Goal: Task Accomplishment & Management: Manage account settings

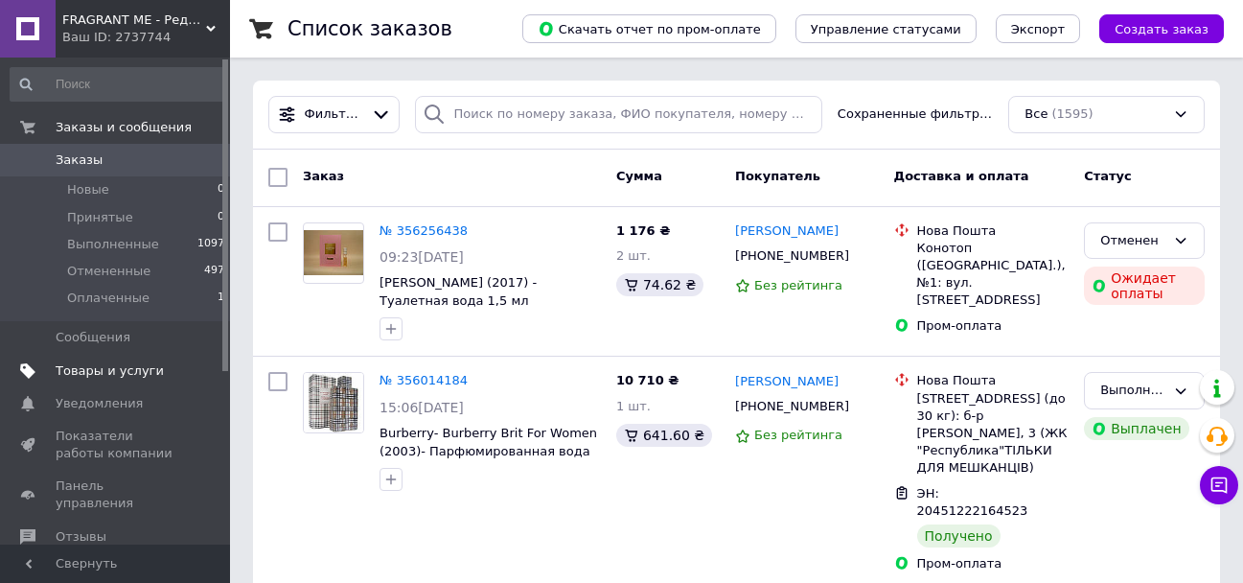
click at [115, 370] on span "Товары и услуги" at bounding box center [110, 370] width 108 height 17
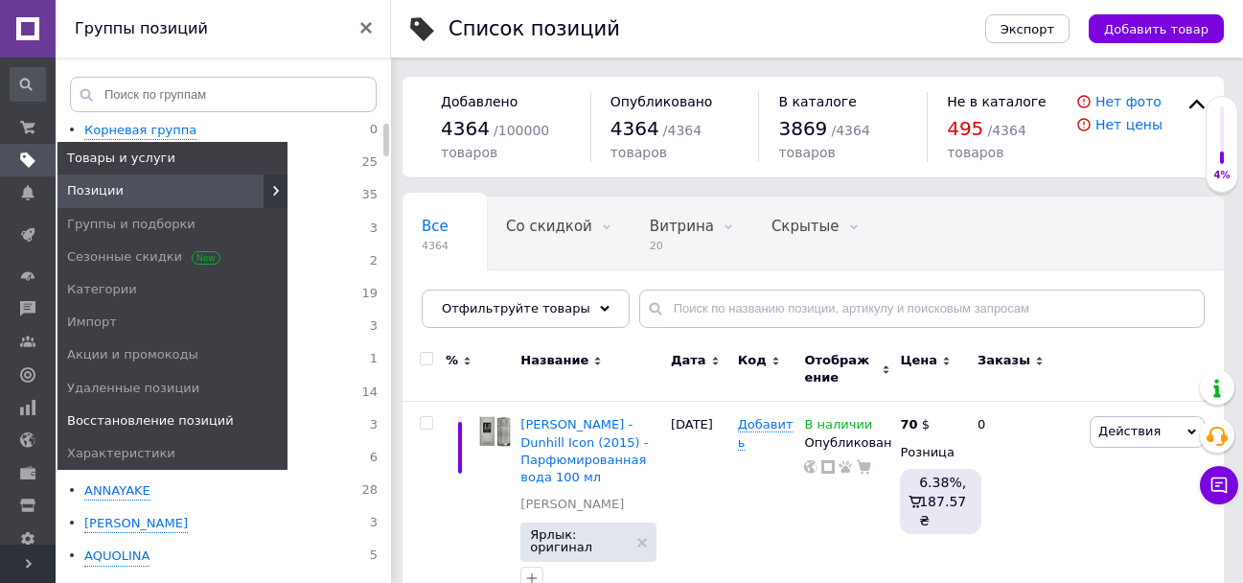
click at [108, 422] on span "Восстановление позиций" at bounding box center [150, 420] width 167 height 17
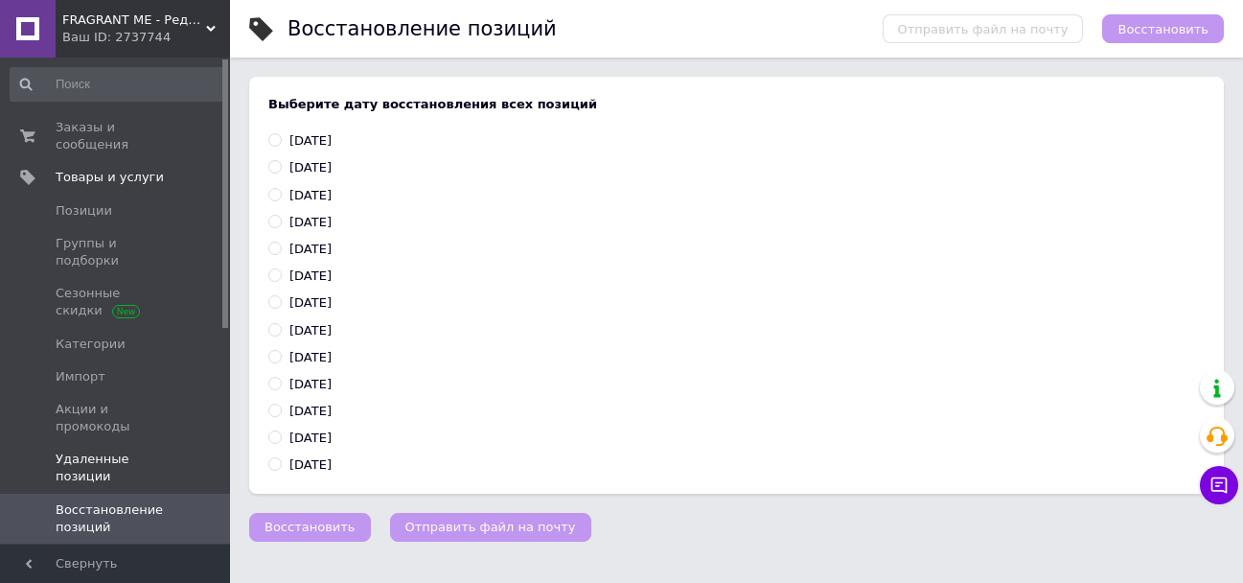
click at [145, 451] on span "Удаленные позиции" at bounding box center [117, 468] width 122 height 35
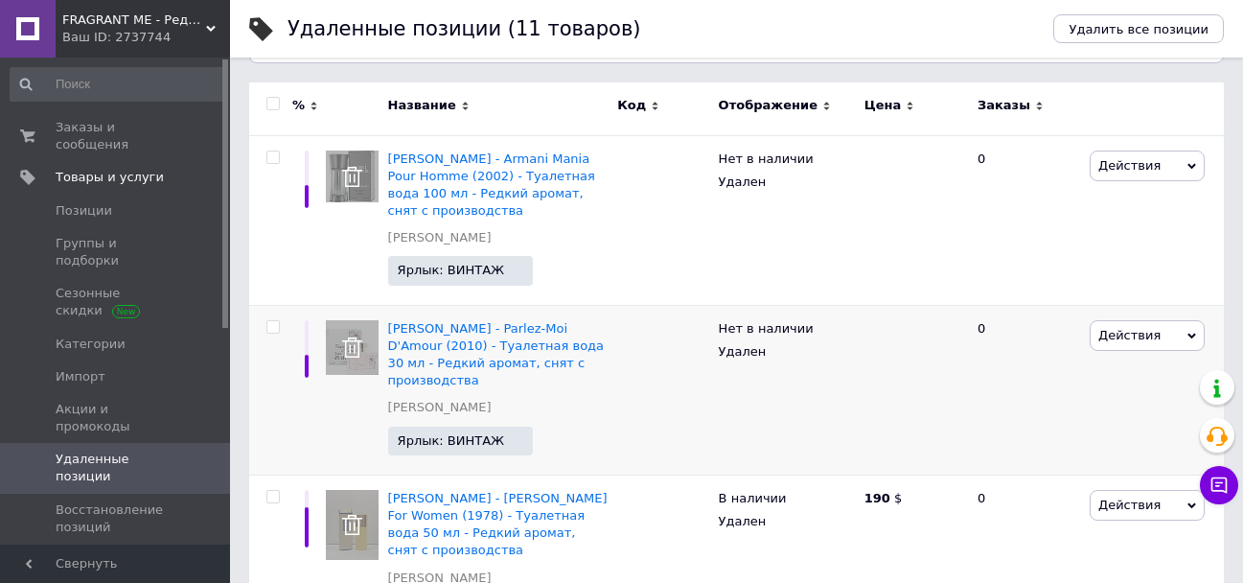
scroll to position [96, 0]
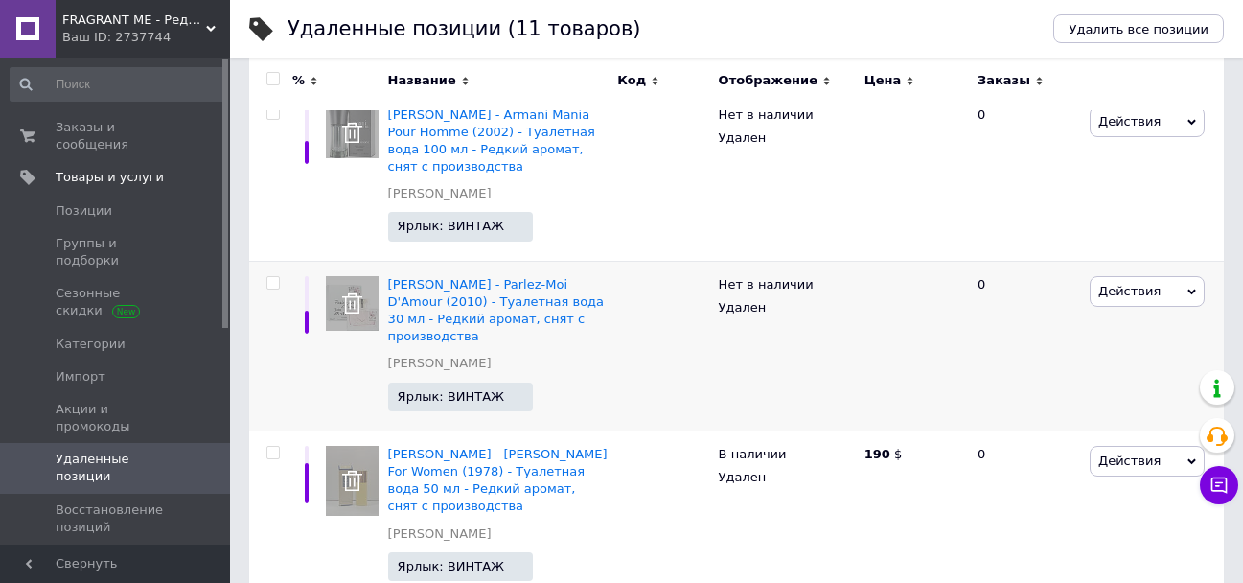
click at [1130, 294] on span "Действия" at bounding box center [1129, 291] width 62 height 14
click at [1110, 355] on li "Удалить" at bounding box center [1147, 354] width 113 height 27
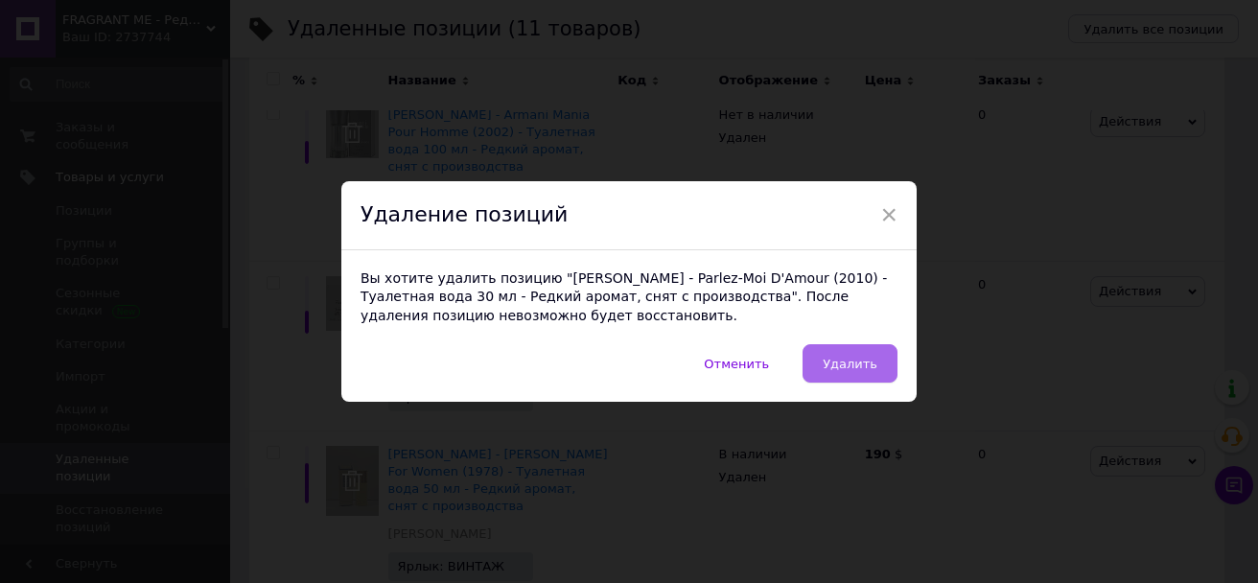
click at [844, 364] on span "Удалить" at bounding box center [849, 364] width 55 height 14
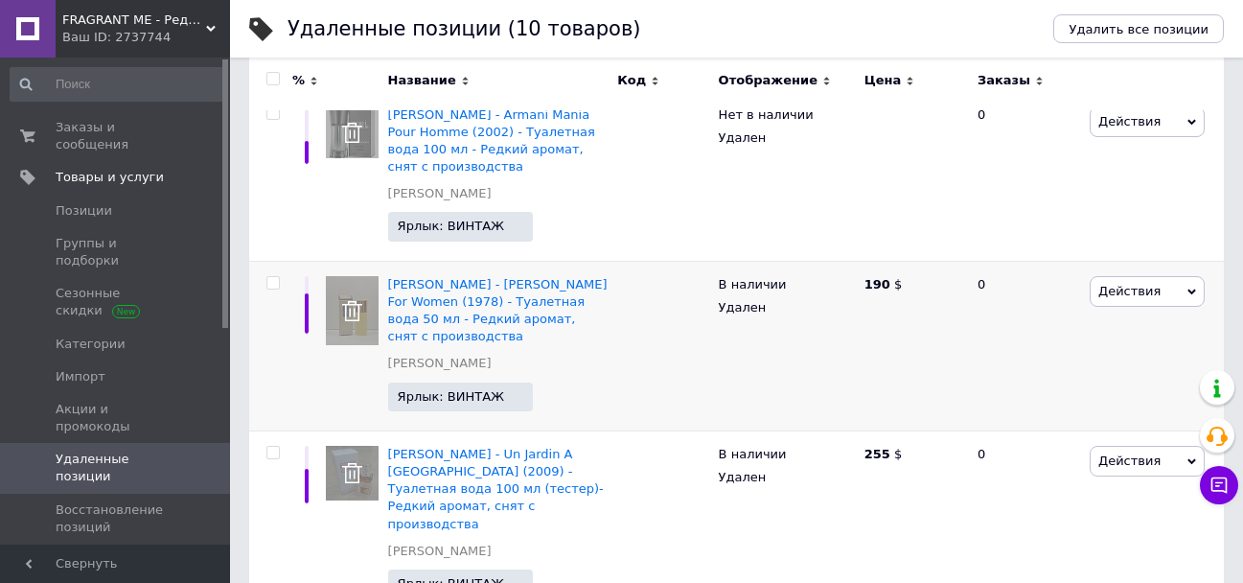
click at [1108, 294] on span "Действия" at bounding box center [1129, 291] width 62 height 14
click at [1124, 356] on li "Удалить" at bounding box center [1147, 354] width 113 height 27
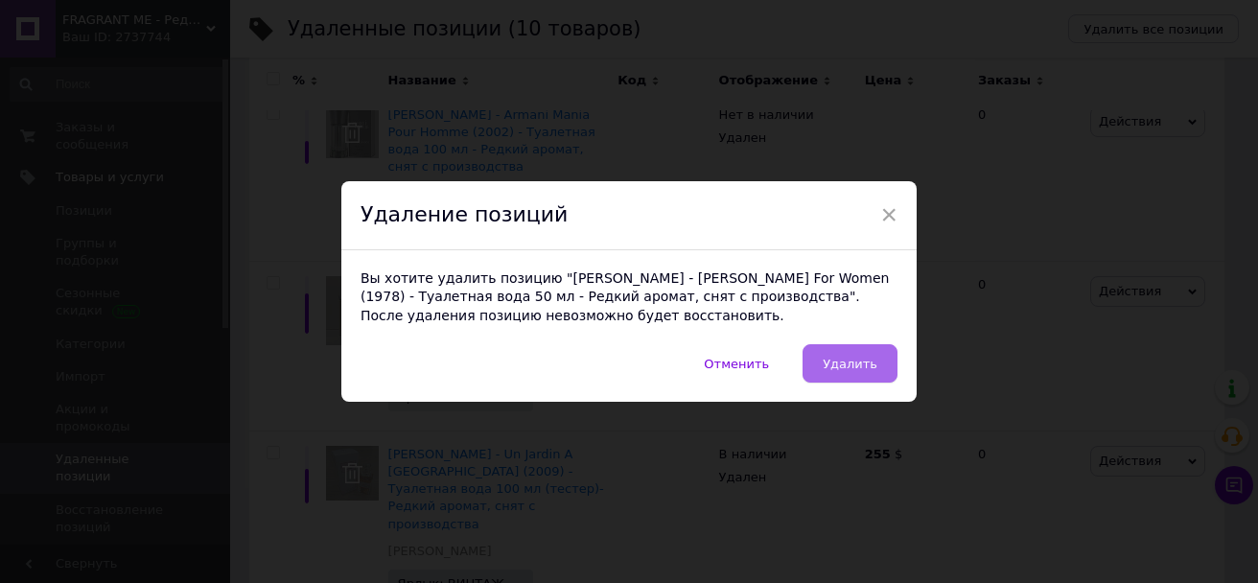
click at [869, 361] on span "Удалить" at bounding box center [849, 364] width 55 height 14
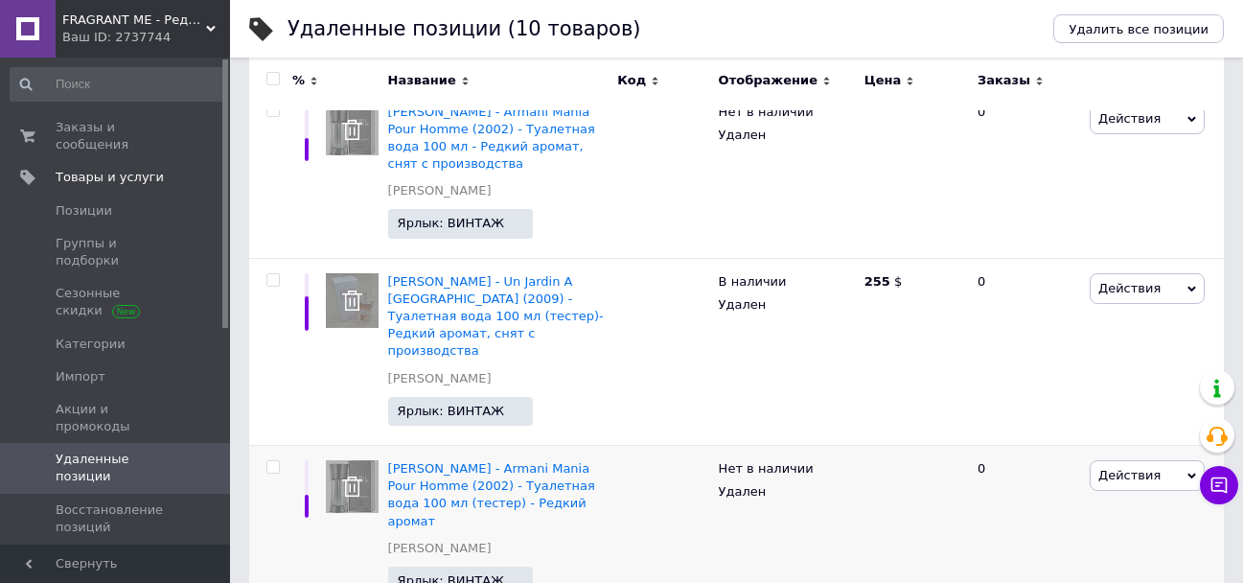
scroll to position [92, 0]
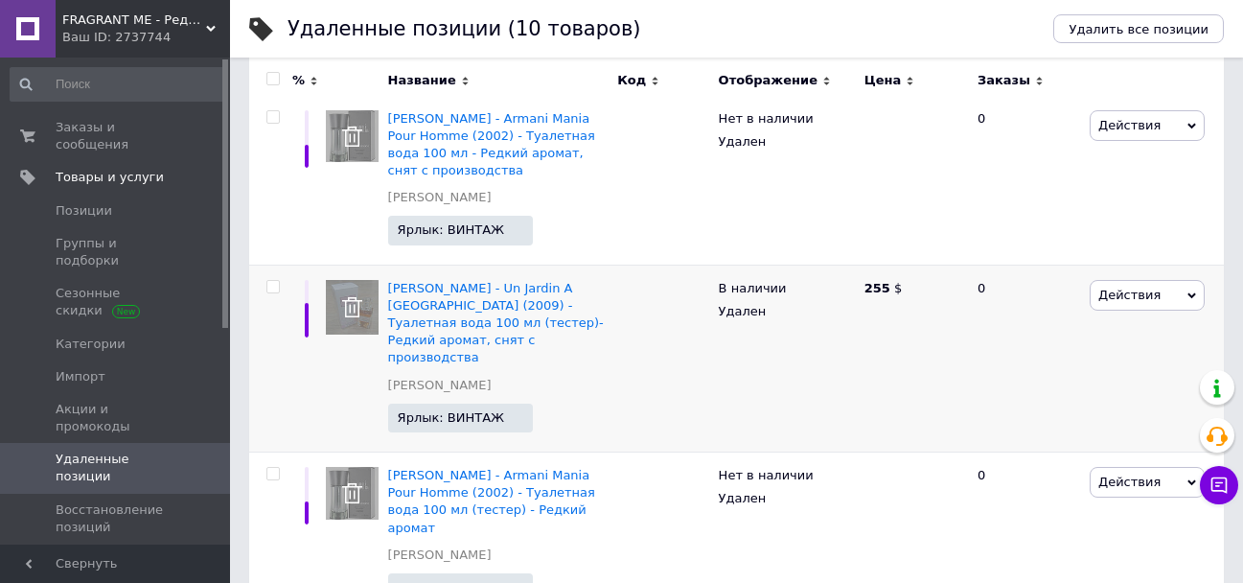
click at [1113, 299] on span "Действия" at bounding box center [1129, 295] width 62 height 14
click at [1118, 362] on li "Удалить" at bounding box center [1147, 358] width 113 height 27
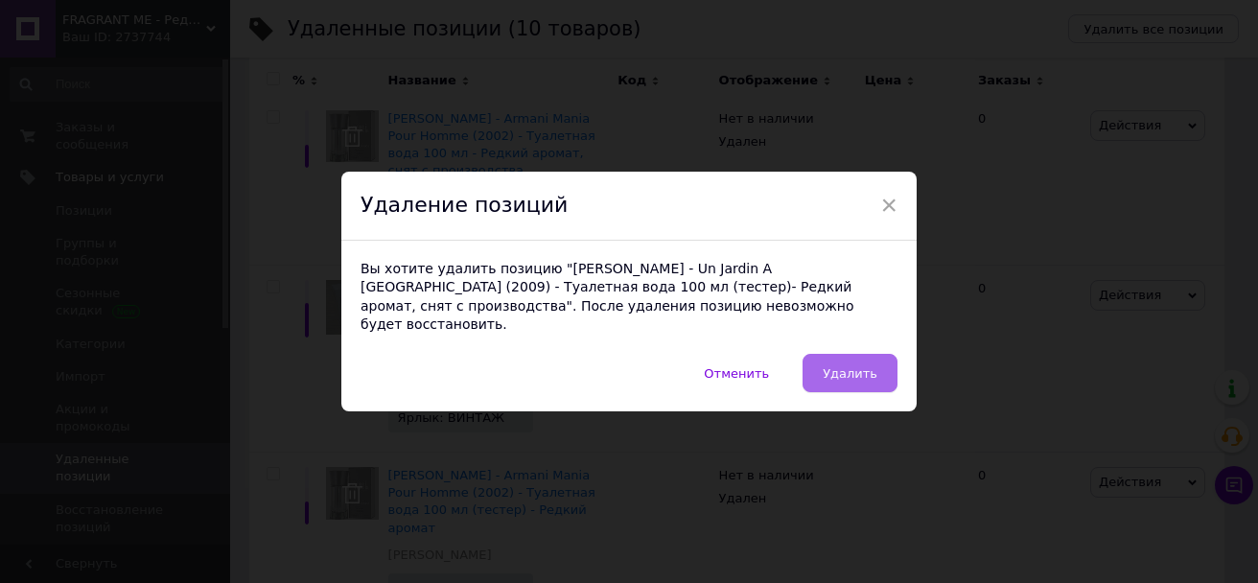
click at [861, 366] on span "Удалить" at bounding box center [849, 373] width 55 height 14
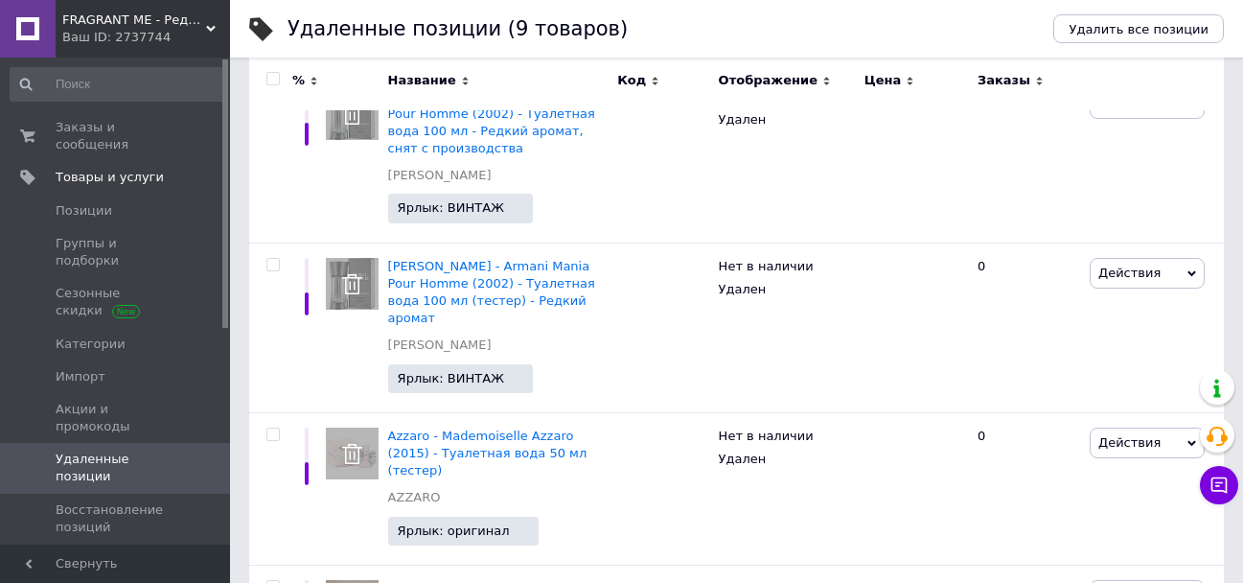
scroll to position [0, 0]
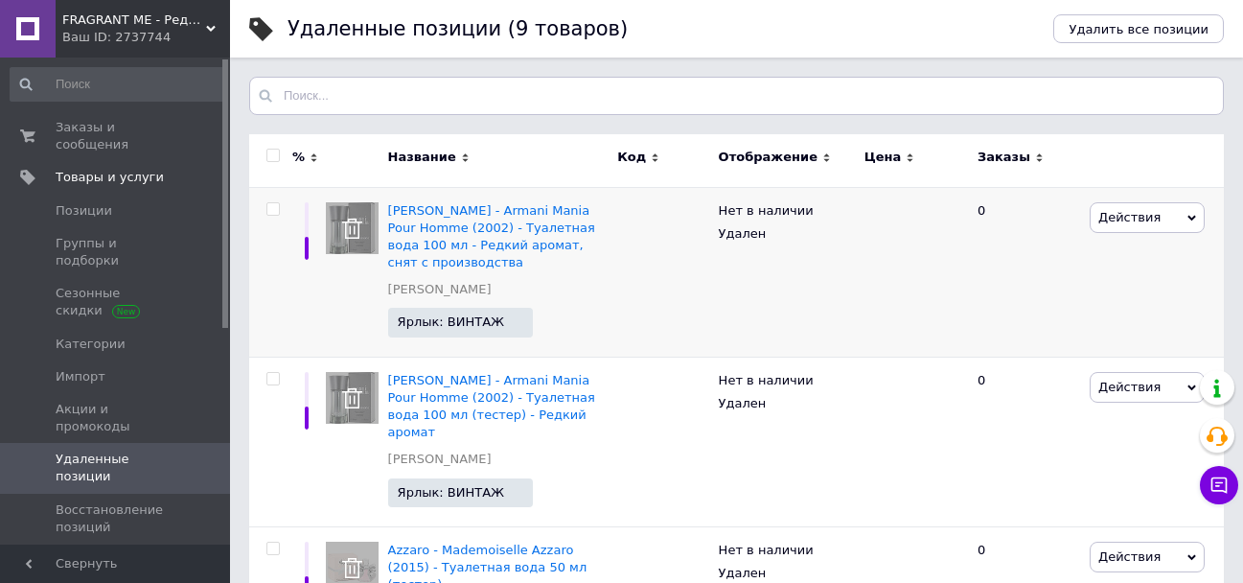
click at [1115, 218] on span "Действия" at bounding box center [1129, 217] width 62 height 14
click at [1114, 255] on li "Восстановить" at bounding box center [1147, 254] width 113 height 27
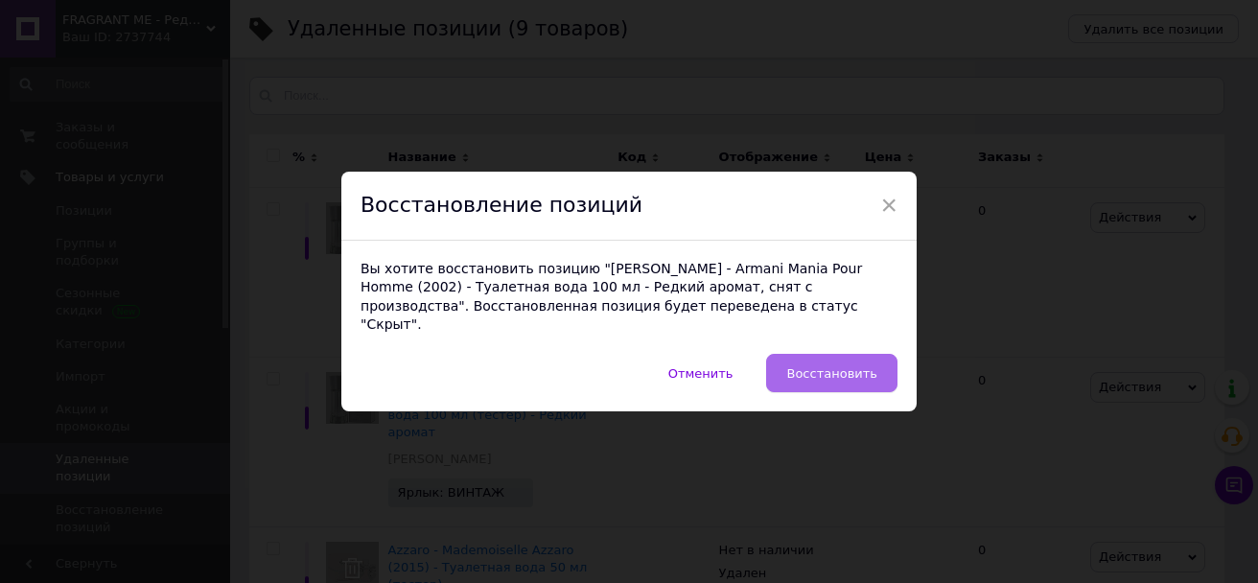
click at [824, 366] on span "Восстановить" at bounding box center [831, 373] width 91 height 14
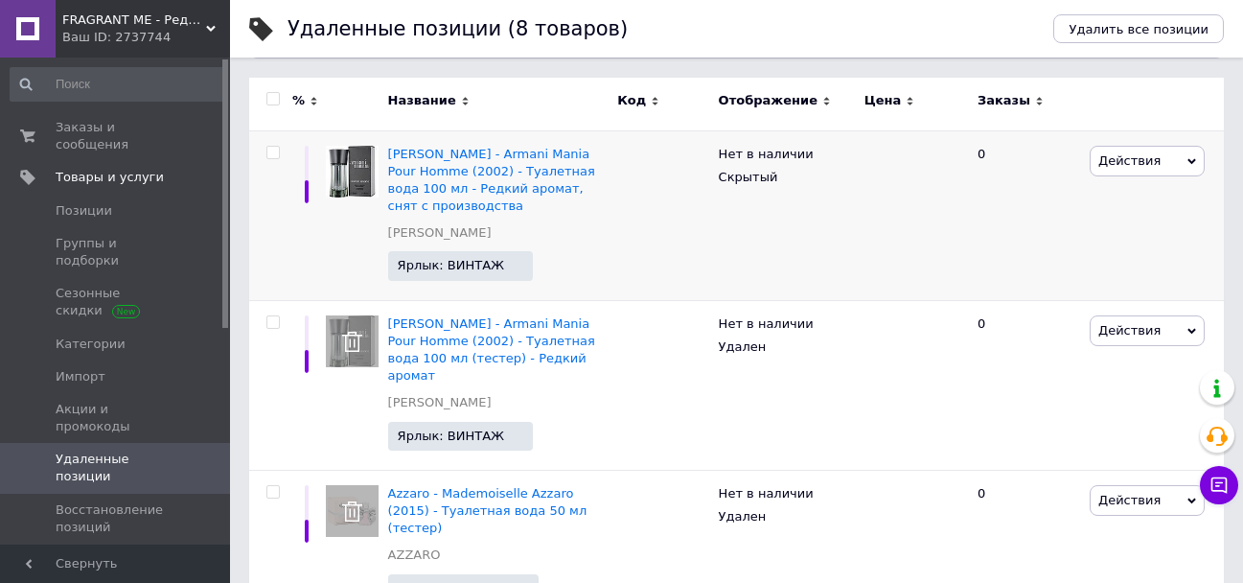
scroll to position [96, 0]
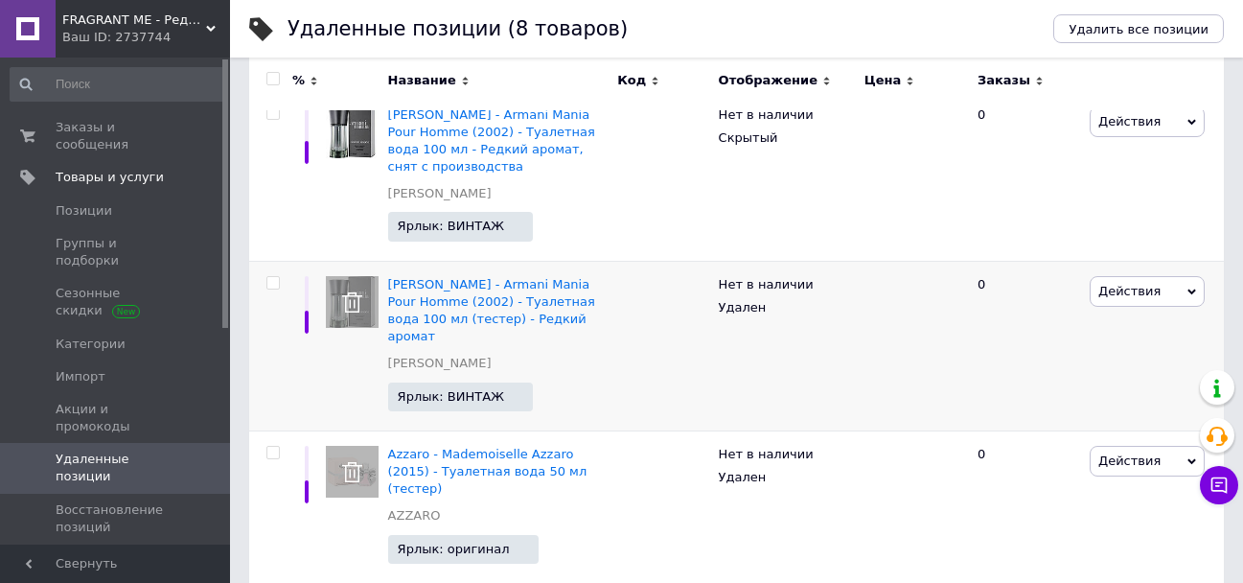
click at [1123, 292] on span "Действия" at bounding box center [1129, 291] width 62 height 14
click at [1116, 328] on li "Восстановить" at bounding box center [1147, 327] width 113 height 27
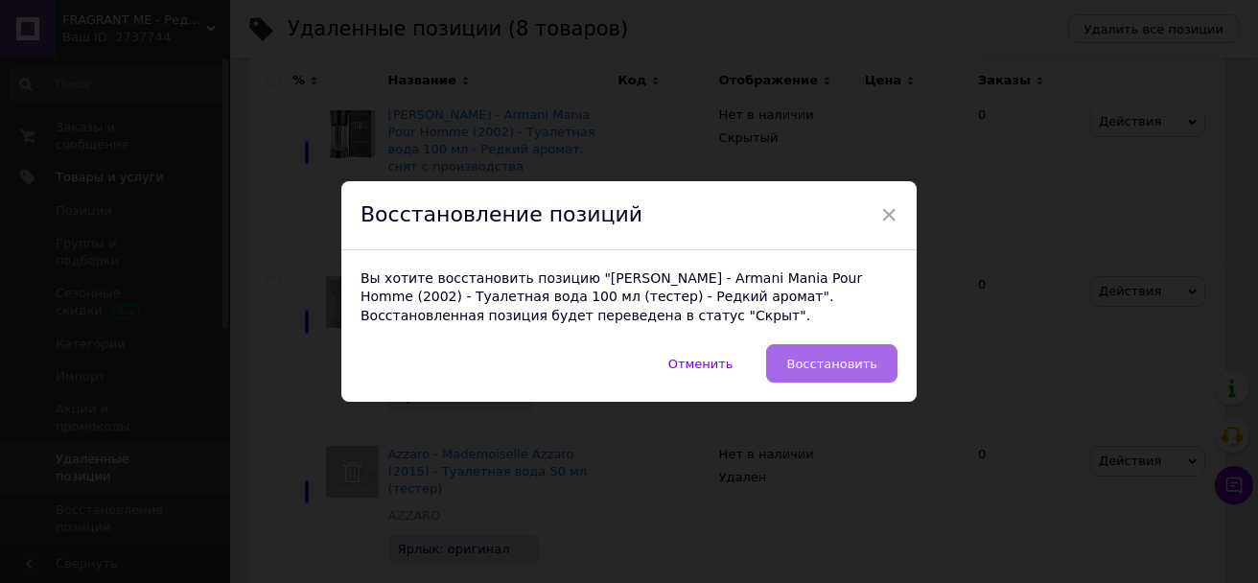
click at [865, 363] on span "Восстановить" at bounding box center [831, 364] width 91 height 14
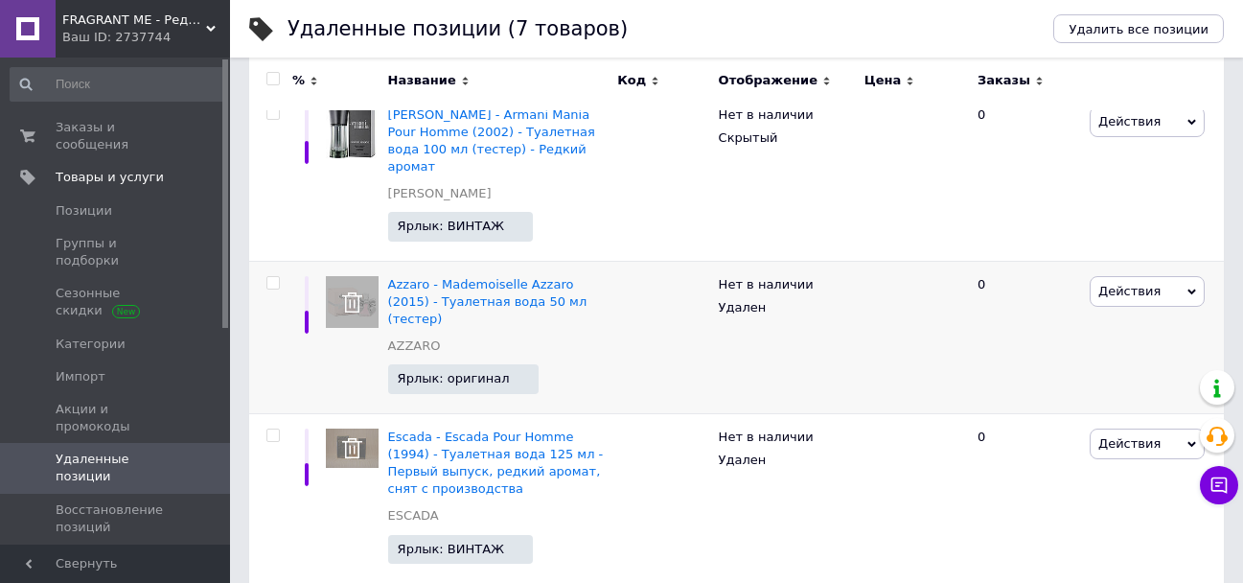
click at [1109, 284] on span "Действия" at bounding box center [1129, 291] width 62 height 14
click at [1106, 314] on li "Восстановить" at bounding box center [1147, 327] width 113 height 27
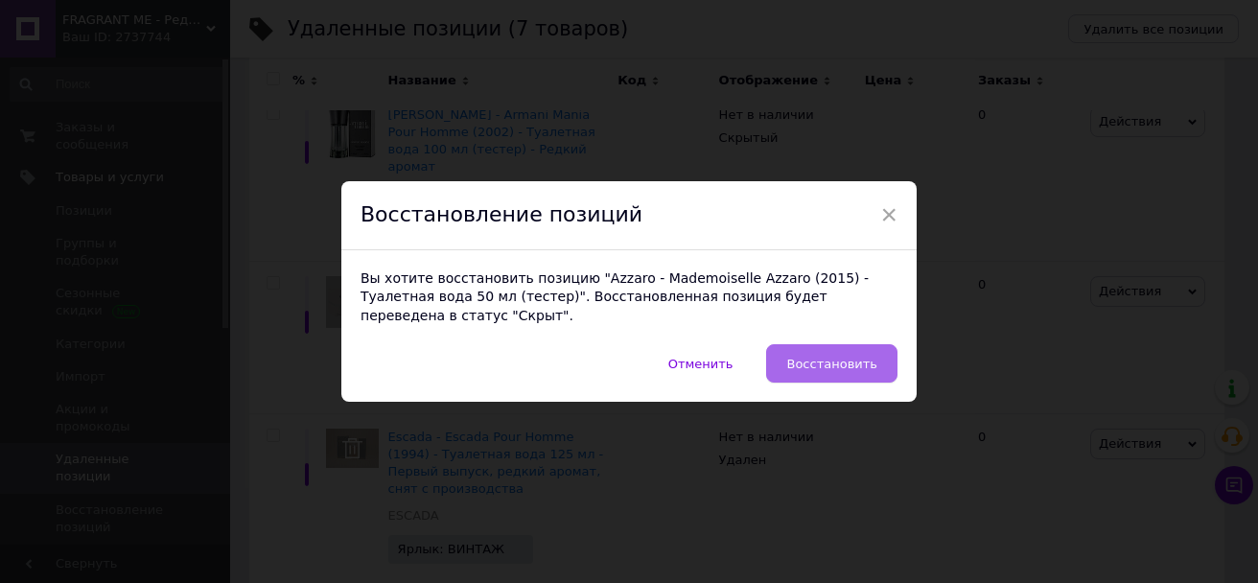
click at [808, 357] on span "Восстановить" at bounding box center [831, 364] width 91 height 14
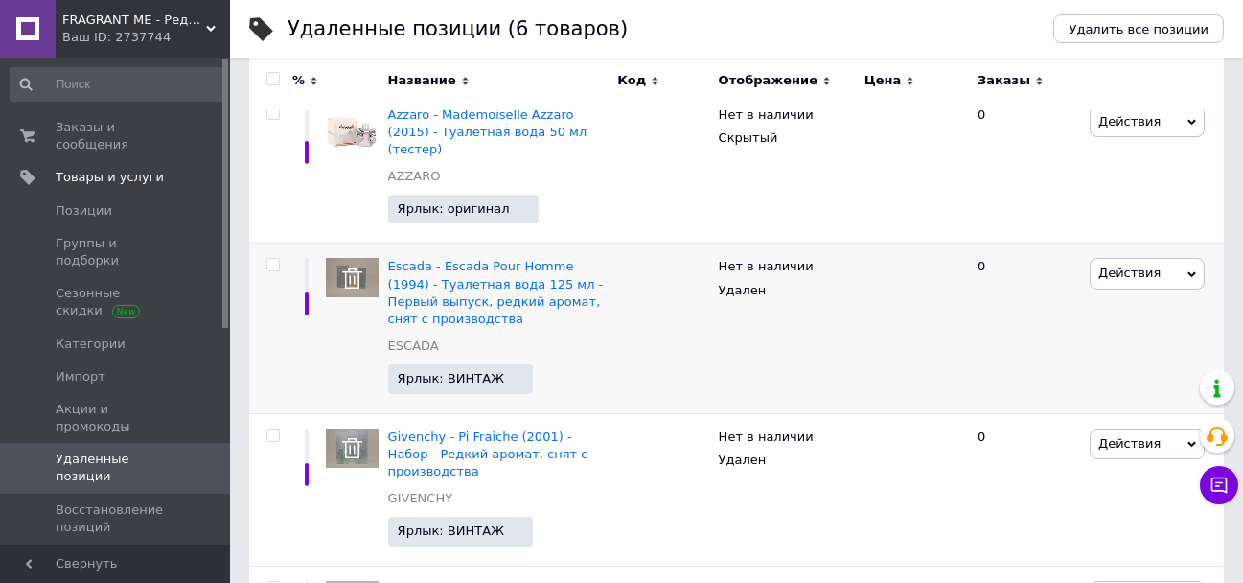
click at [1106, 266] on span "Действия" at bounding box center [1129, 273] width 62 height 14
click at [1111, 297] on li "Восстановить" at bounding box center [1147, 310] width 113 height 27
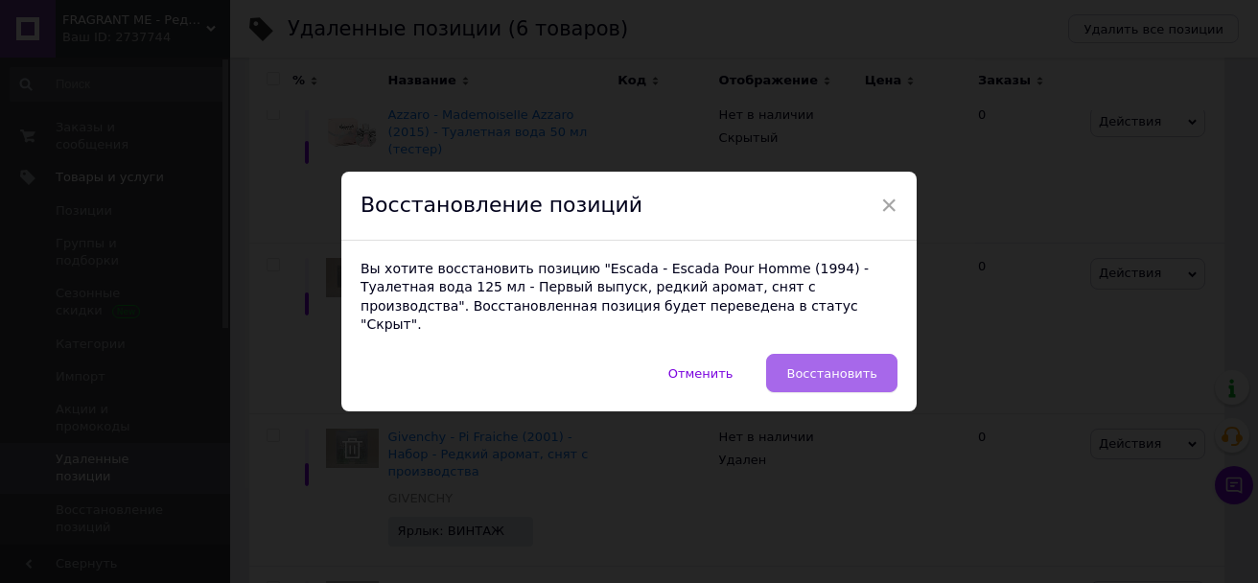
click at [830, 370] on span "Восстановить" at bounding box center [831, 373] width 91 height 14
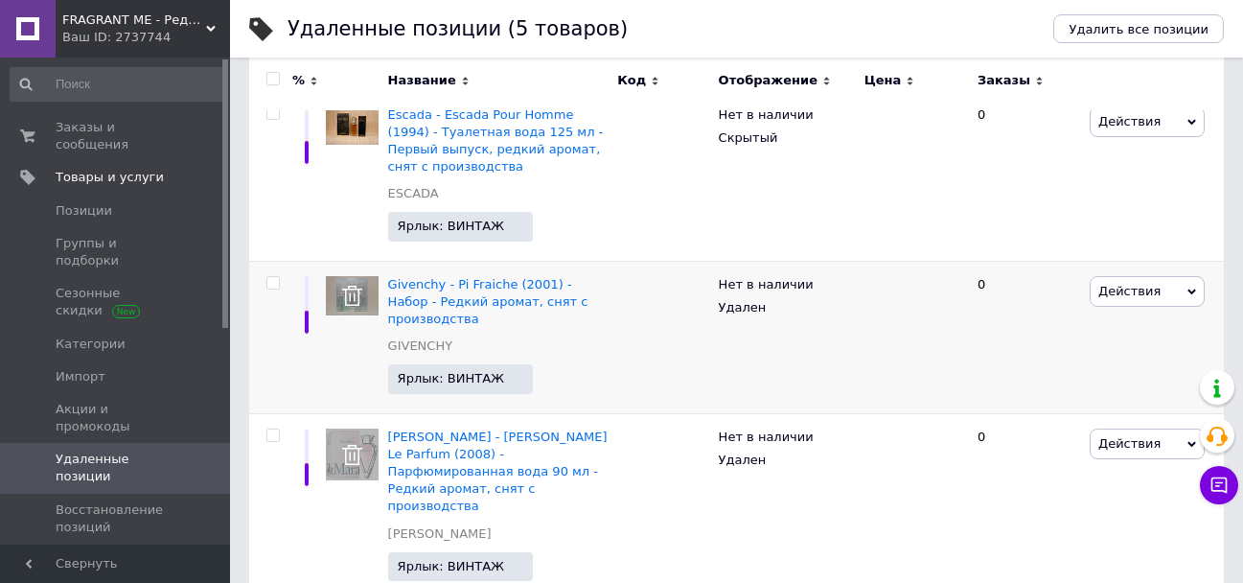
click at [1116, 295] on span "Действия" at bounding box center [1129, 291] width 62 height 14
click at [1127, 329] on li "Восстановить" at bounding box center [1147, 327] width 113 height 27
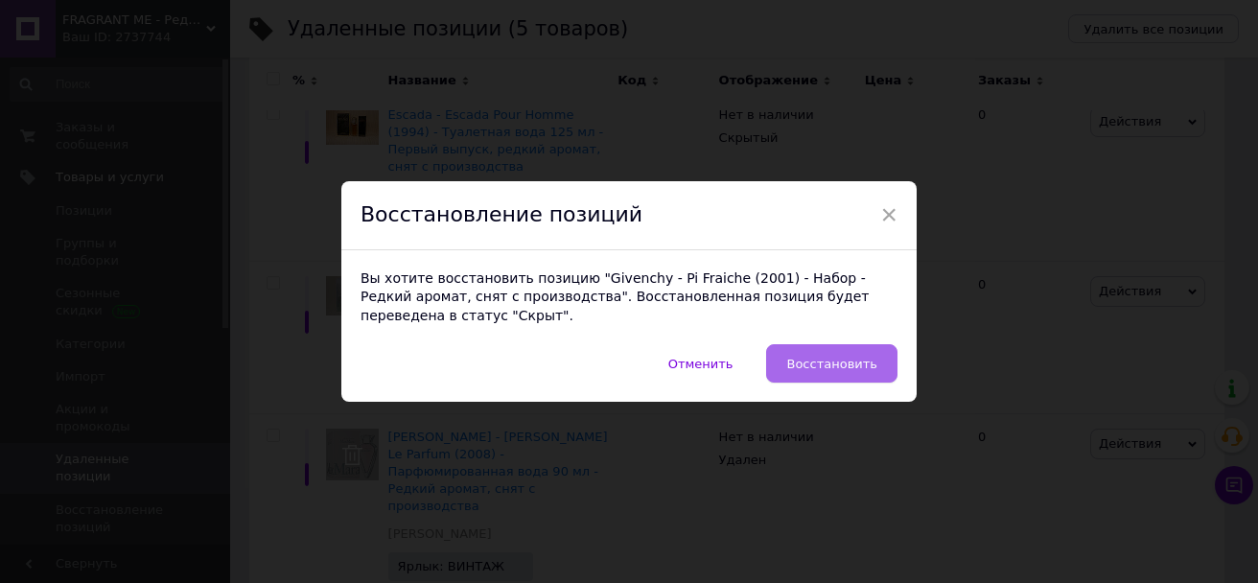
click at [846, 361] on span "Восстановить" at bounding box center [831, 364] width 91 height 14
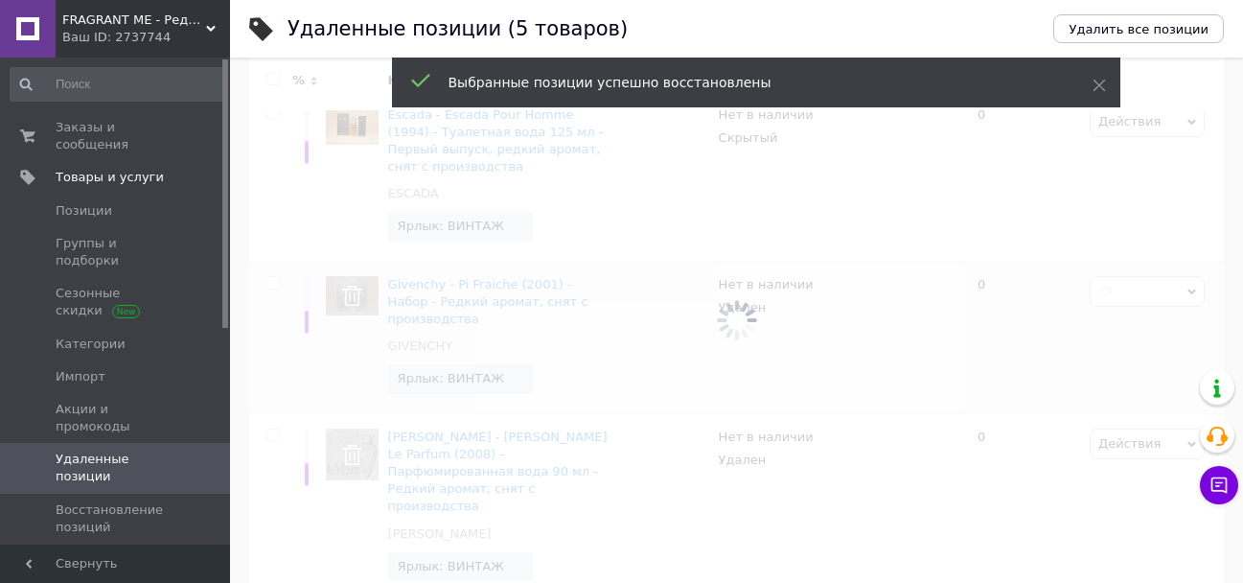
scroll to position [62, 0]
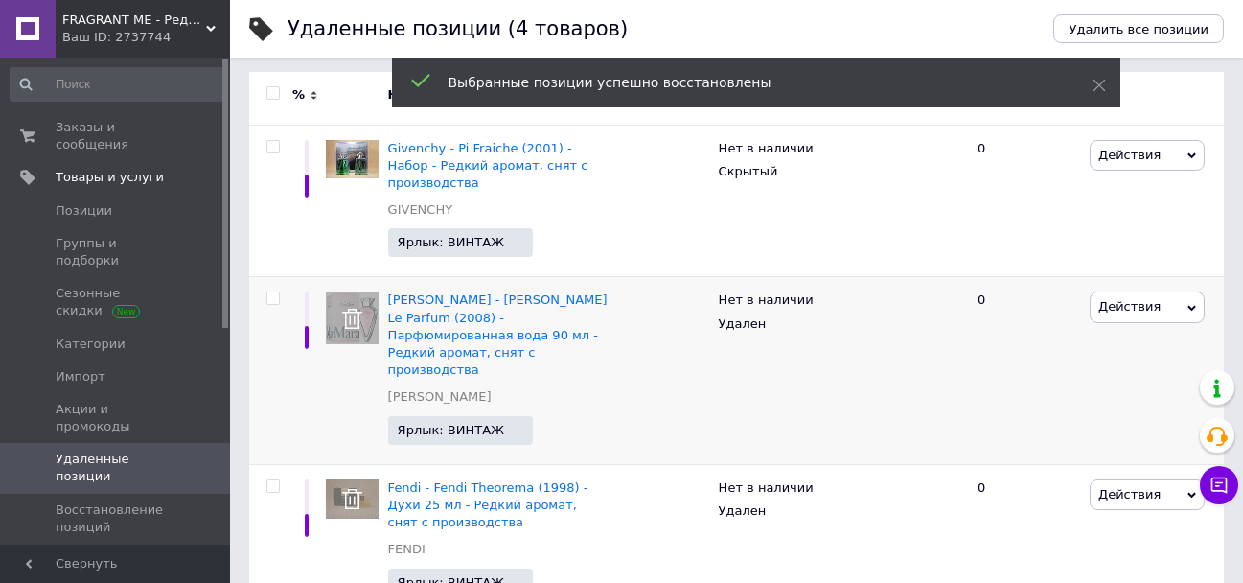
click at [1112, 299] on span "Действия" at bounding box center [1129, 306] width 62 height 14
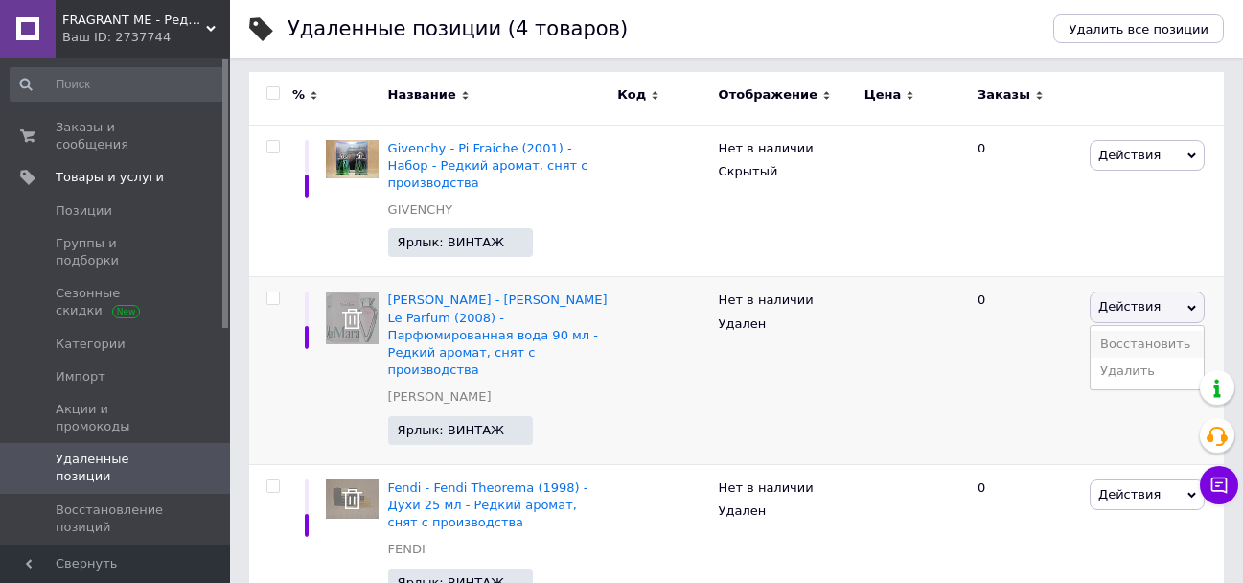
click at [1111, 331] on li "Восстановить" at bounding box center [1147, 344] width 113 height 27
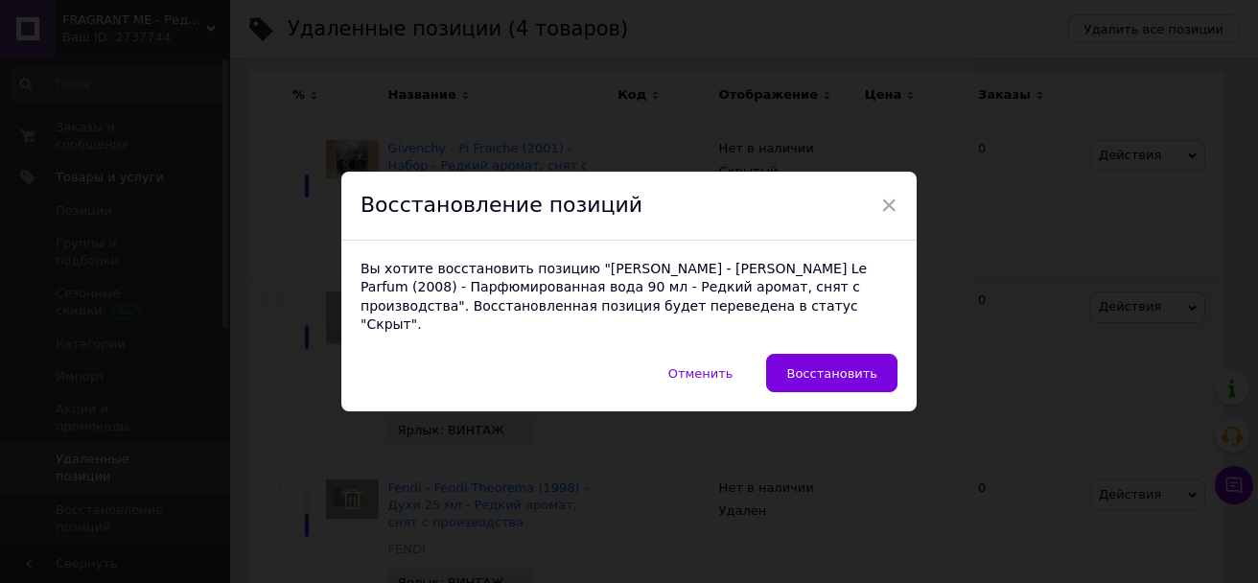
click at [822, 366] on span "Восстановить" at bounding box center [831, 373] width 91 height 14
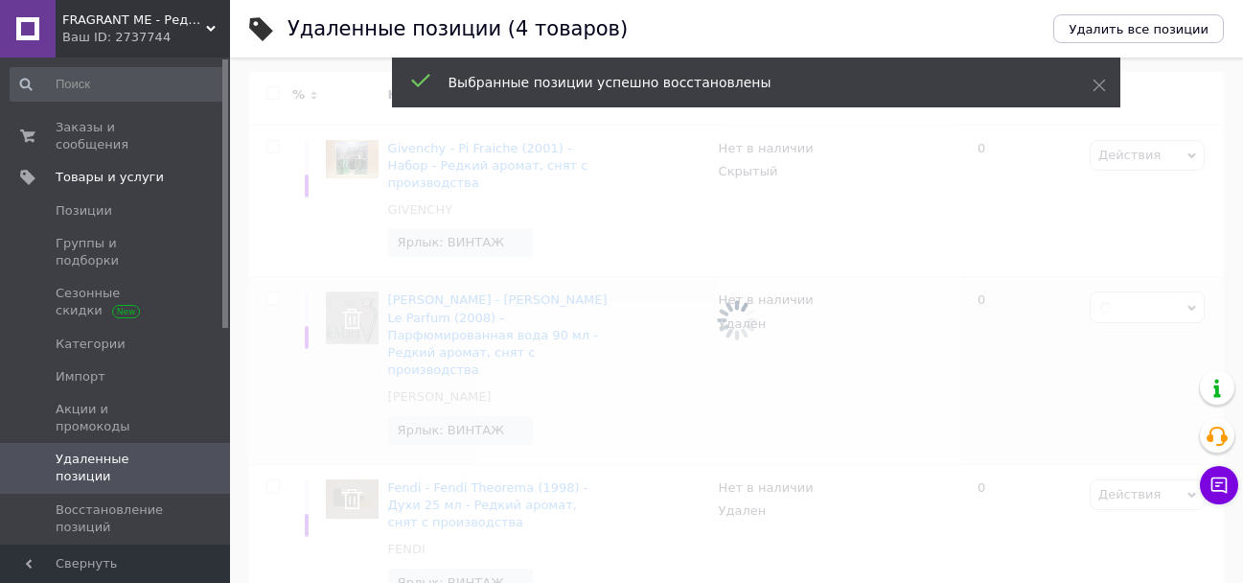
scroll to position [0, 0]
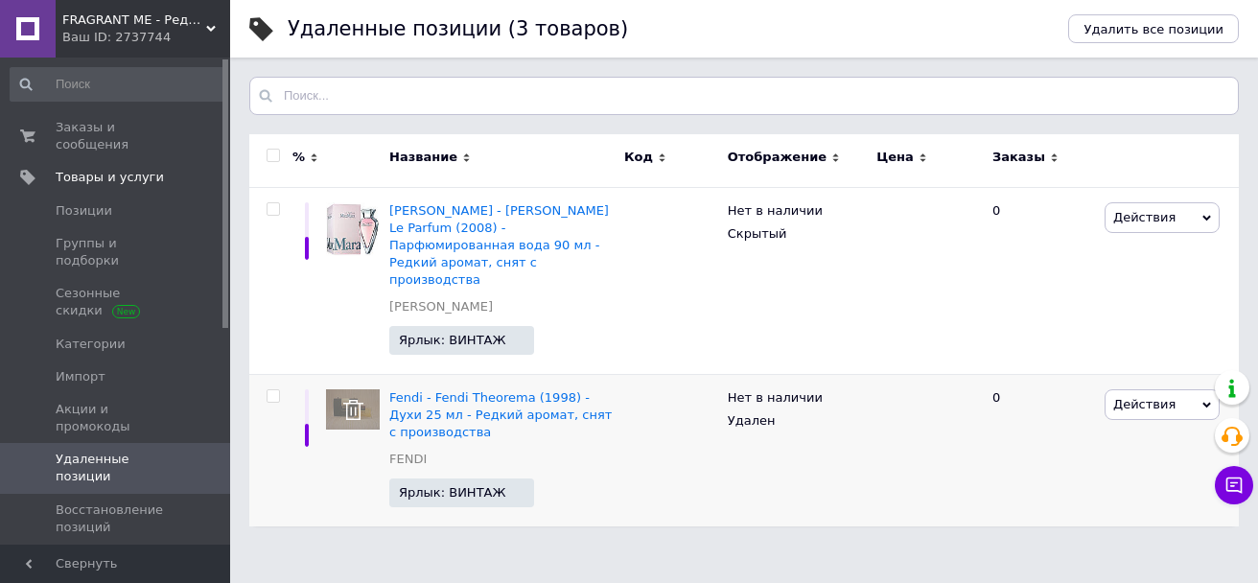
click at [1143, 397] on span "Действия" at bounding box center [1144, 404] width 62 height 14
click at [1144, 428] on li "Восстановить" at bounding box center [1161, 441] width 113 height 27
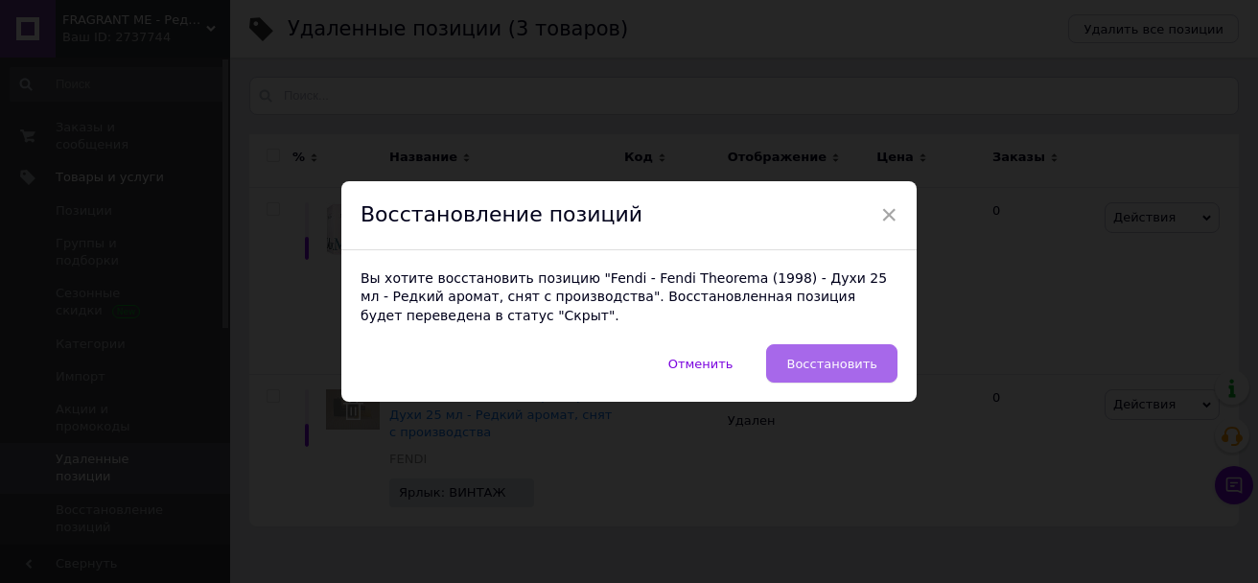
click at [820, 368] on span "Восстановить" at bounding box center [831, 364] width 91 height 14
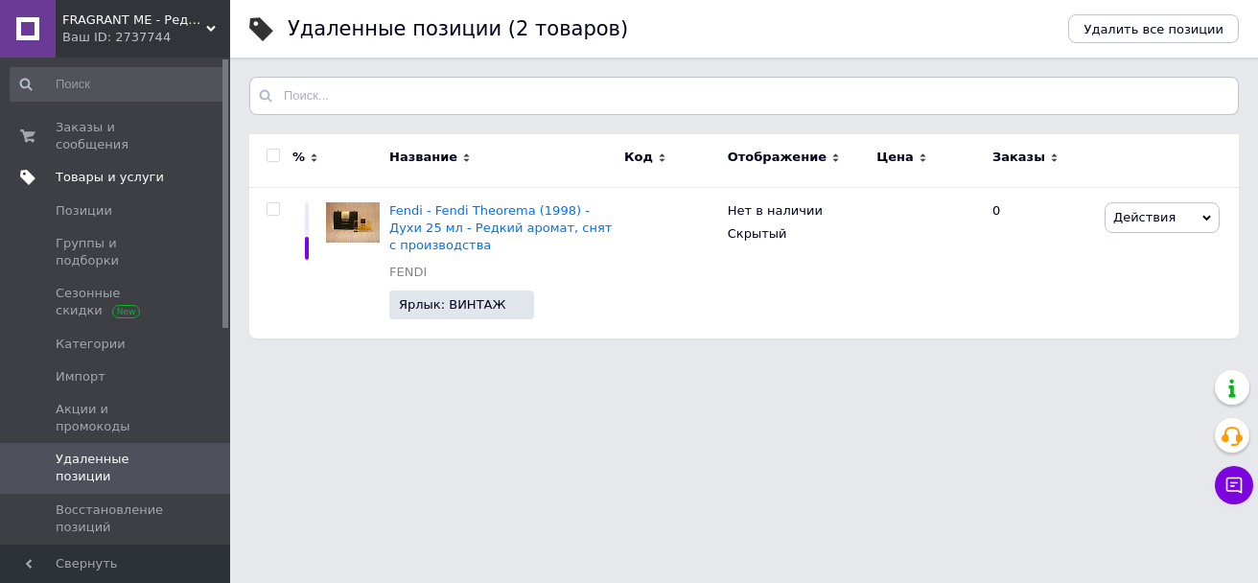
click at [104, 169] on span "Товары и услуги" at bounding box center [110, 177] width 108 height 17
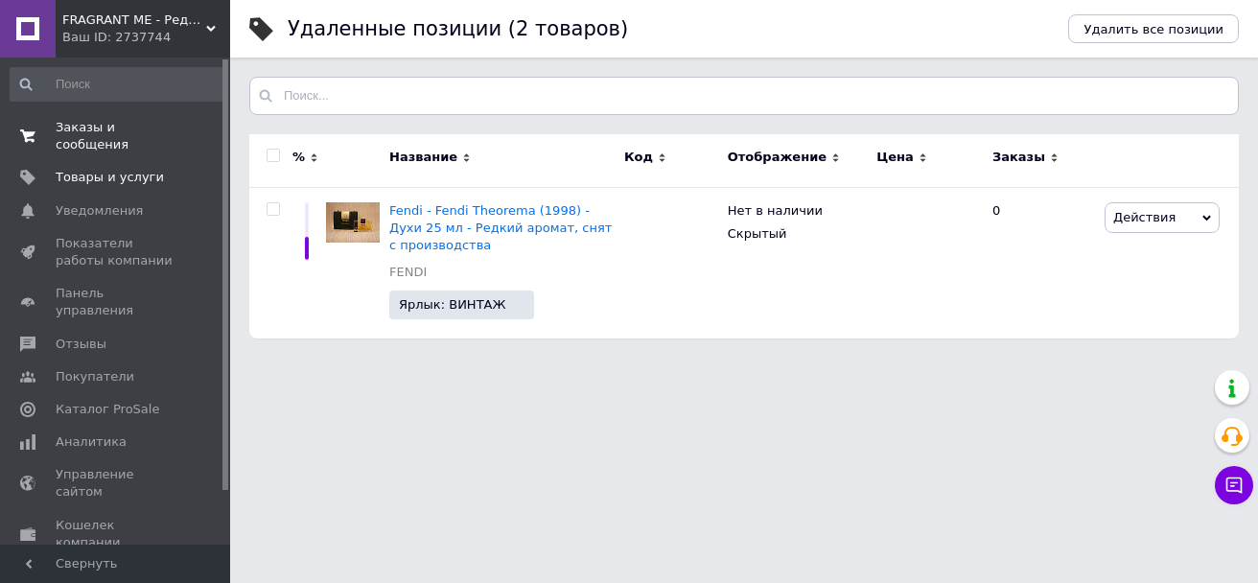
click at [80, 129] on span "Заказы и сообщения" at bounding box center [117, 136] width 122 height 35
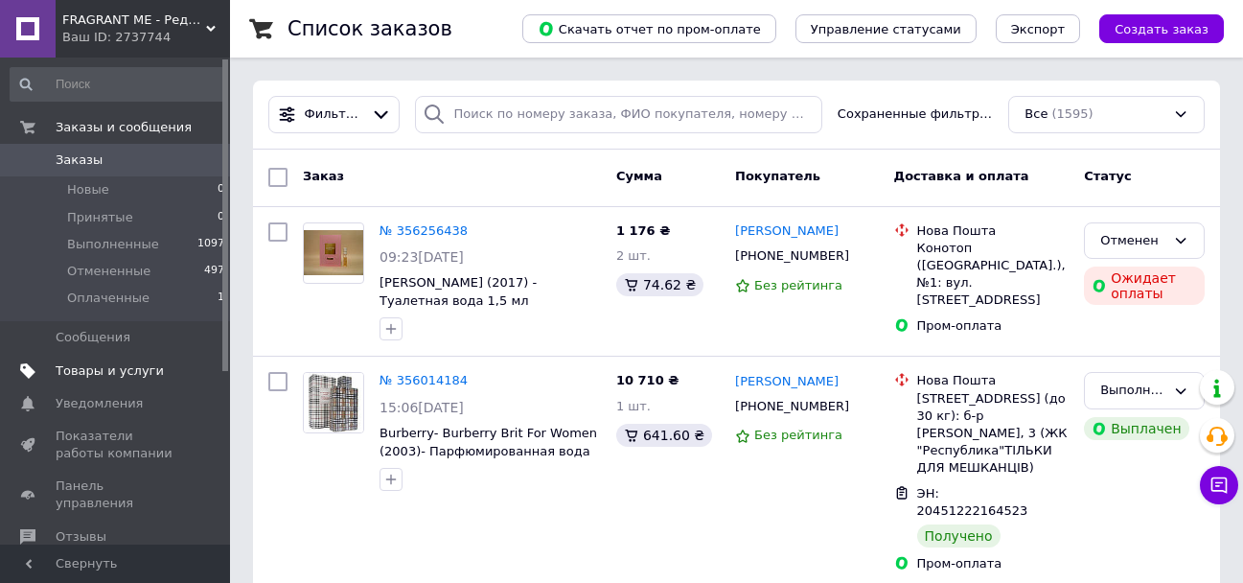
click at [97, 369] on span "Товары и услуги" at bounding box center [110, 370] width 108 height 17
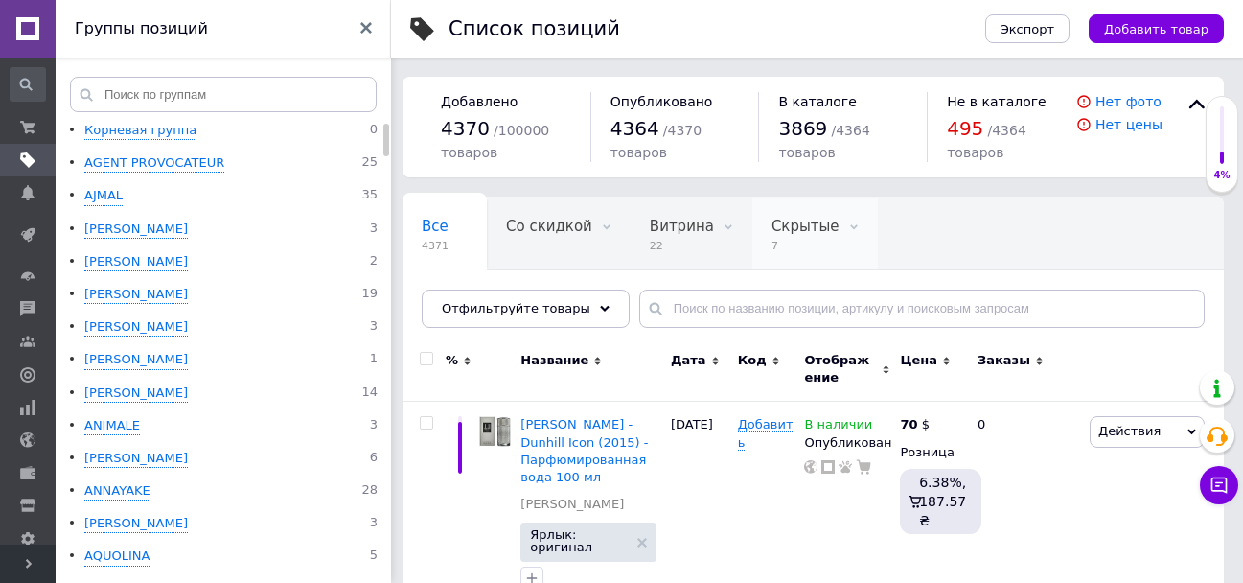
click at [774, 227] on span "Скрытые" at bounding box center [806, 226] width 68 height 17
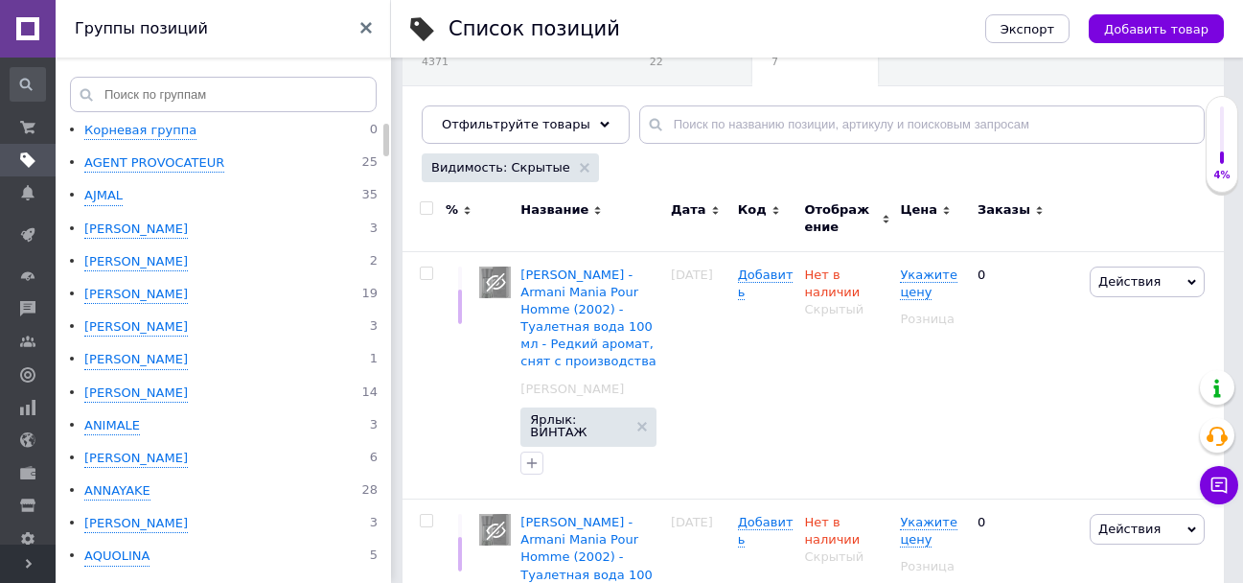
scroll to position [192, 0]
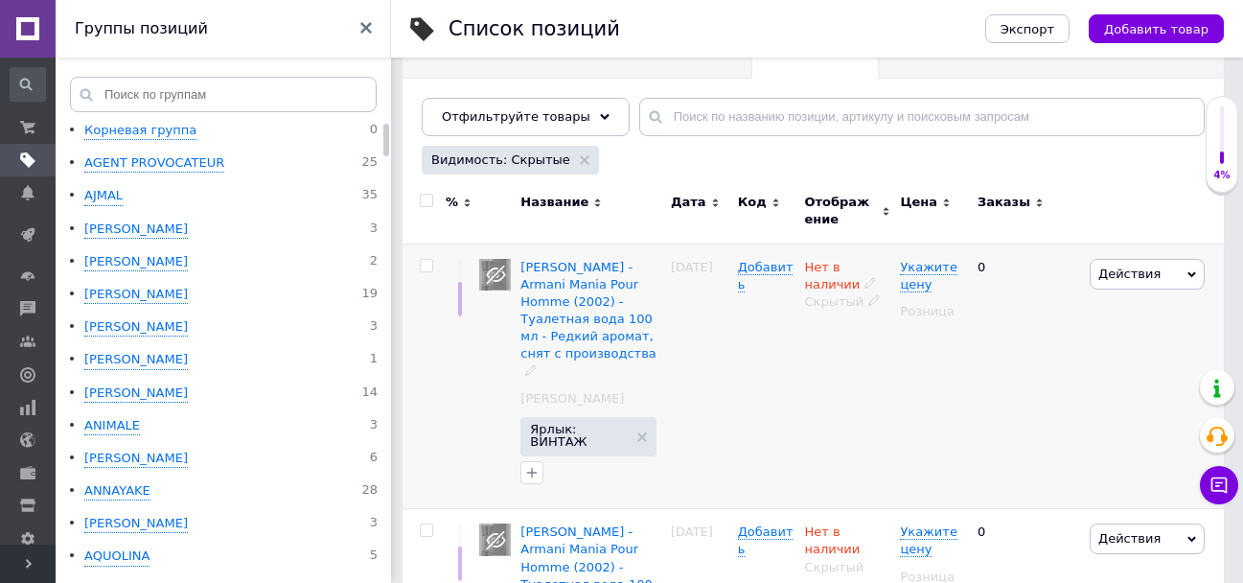
click at [1109, 278] on span "Действия" at bounding box center [1129, 273] width 62 height 14
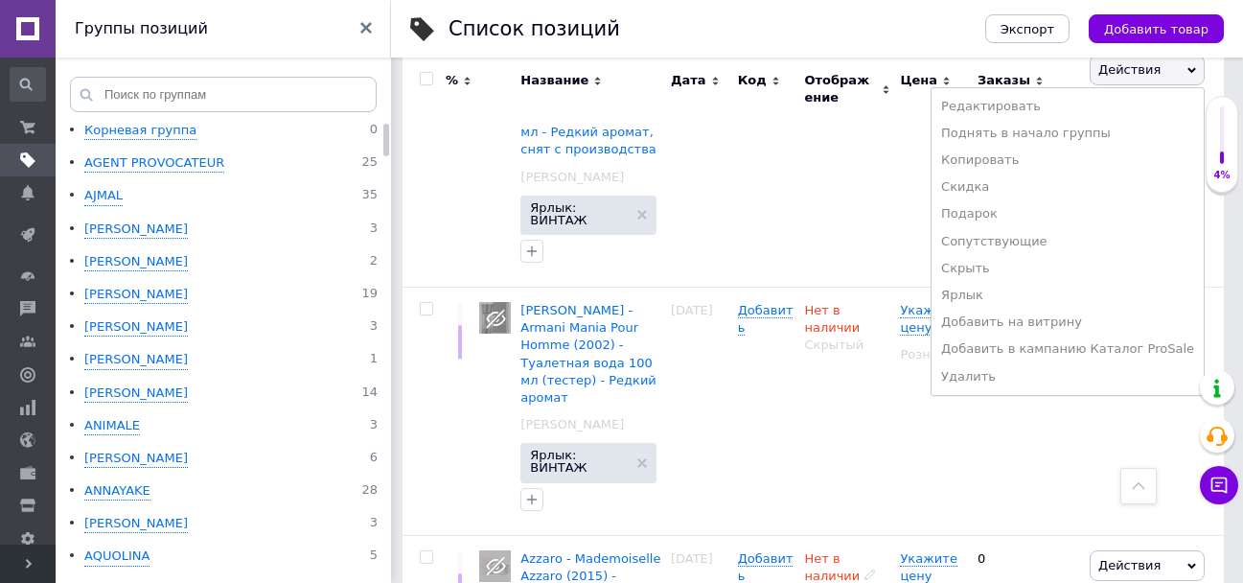
scroll to position [0, 0]
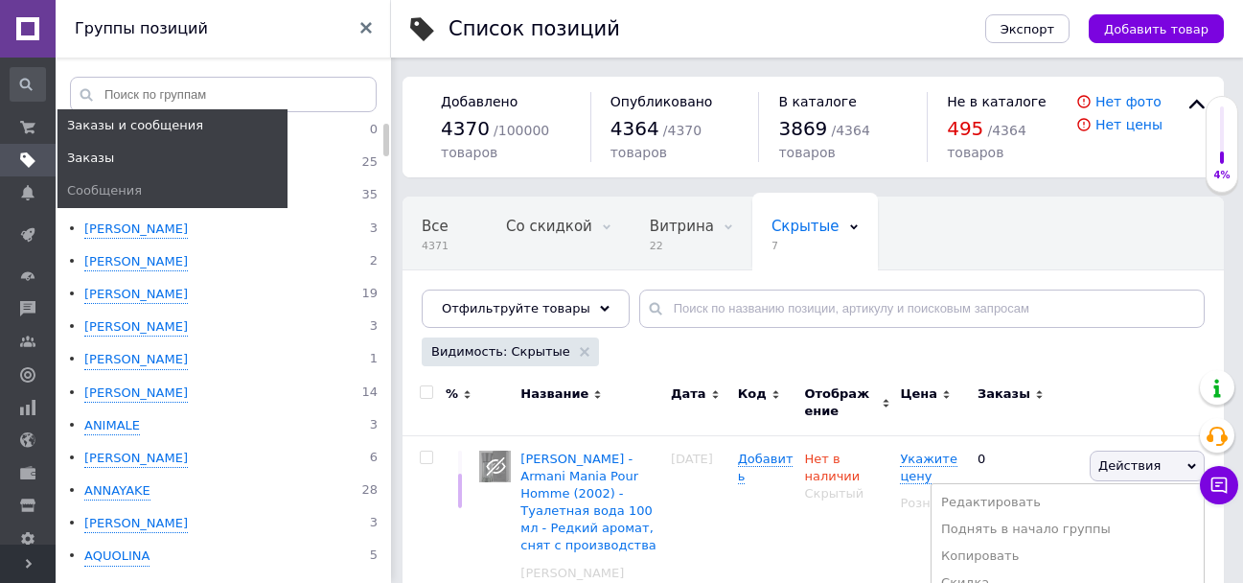
click at [79, 155] on span "Заказы" at bounding box center [90, 158] width 47 height 17
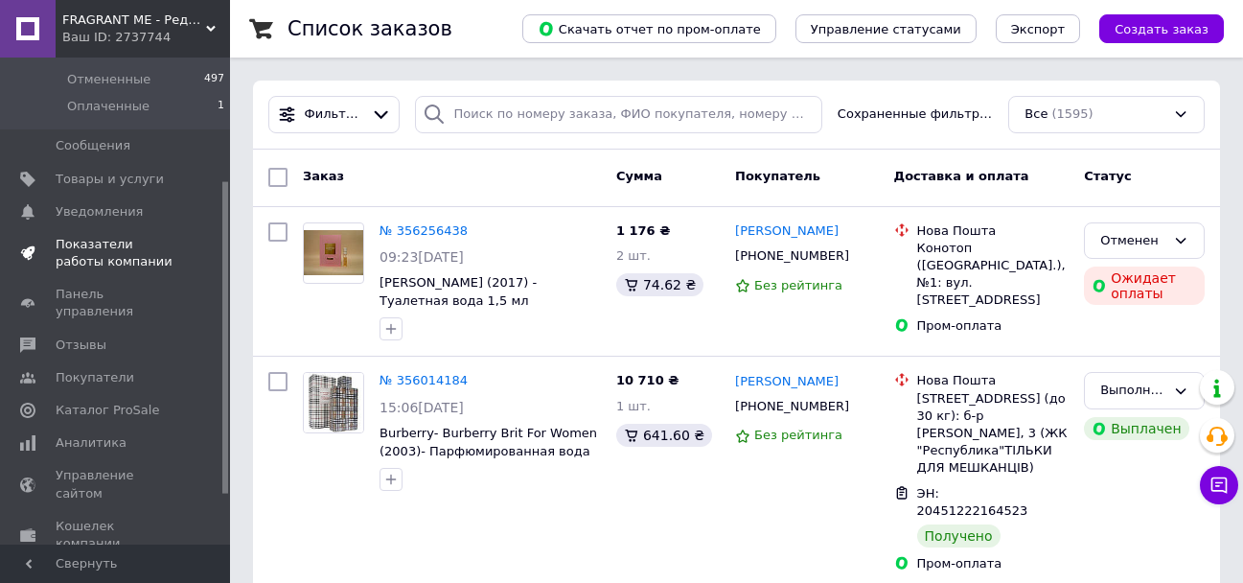
scroll to position [270, 0]
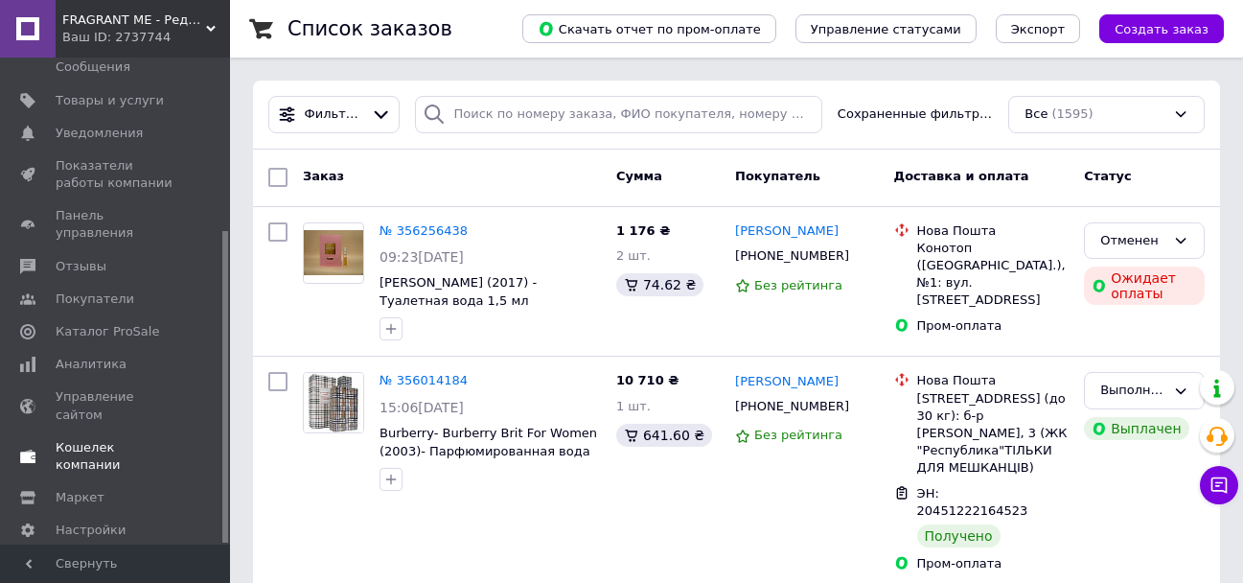
click at [99, 439] on span "Кошелек компании" at bounding box center [117, 456] width 122 height 35
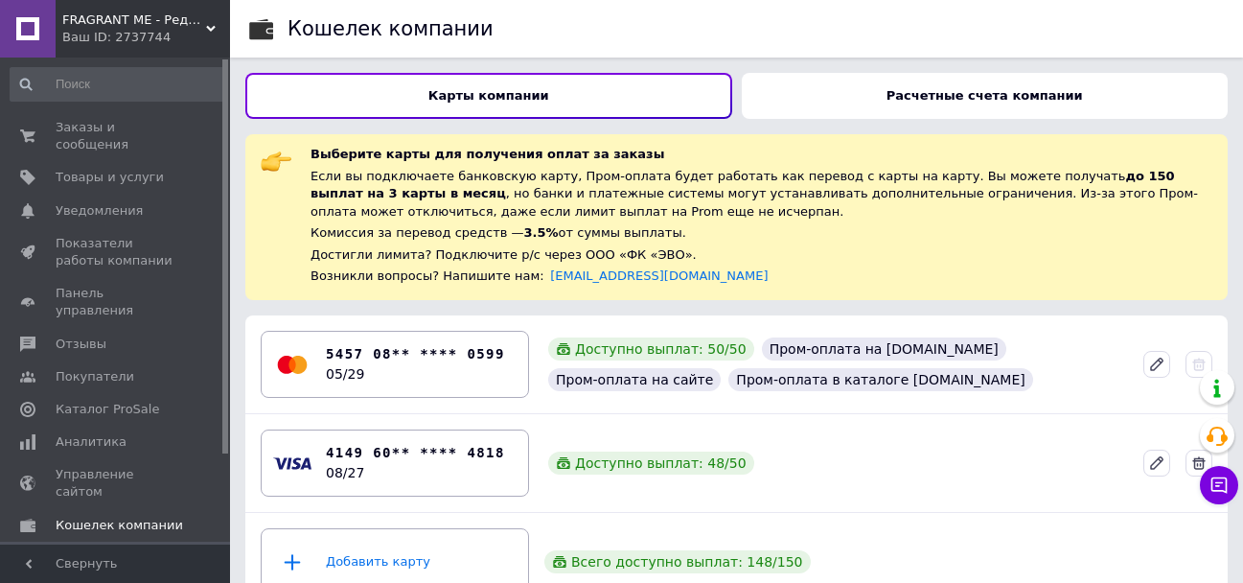
scroll to position [43, 0]
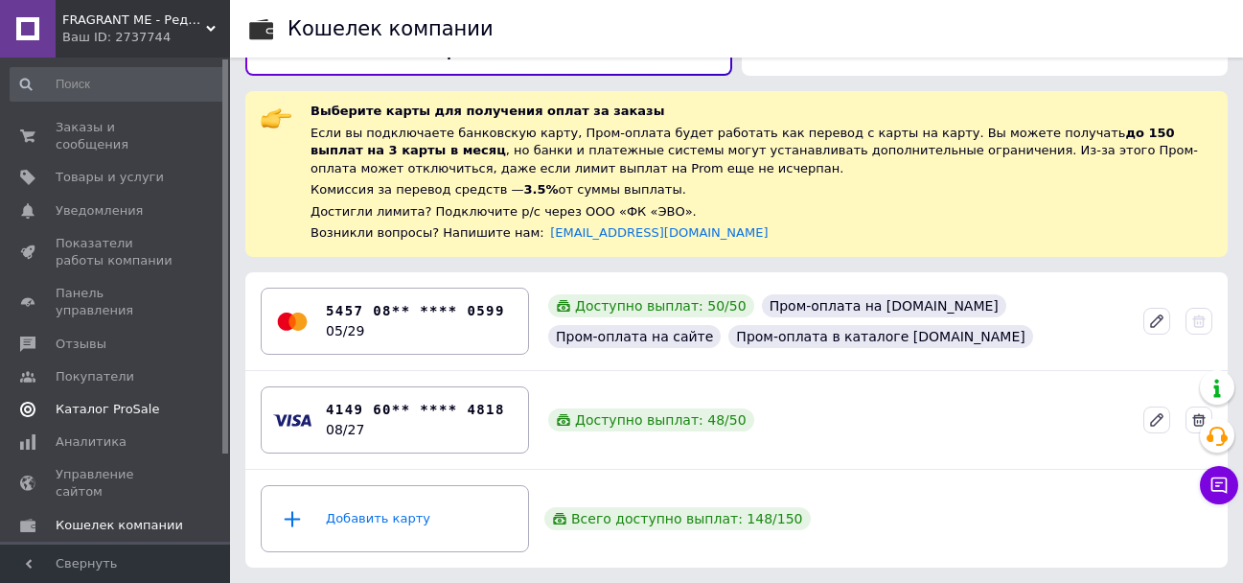
click at [87, 401] on span "Каталог ProSale" at bounding box center [108, 409] width 104 height 17
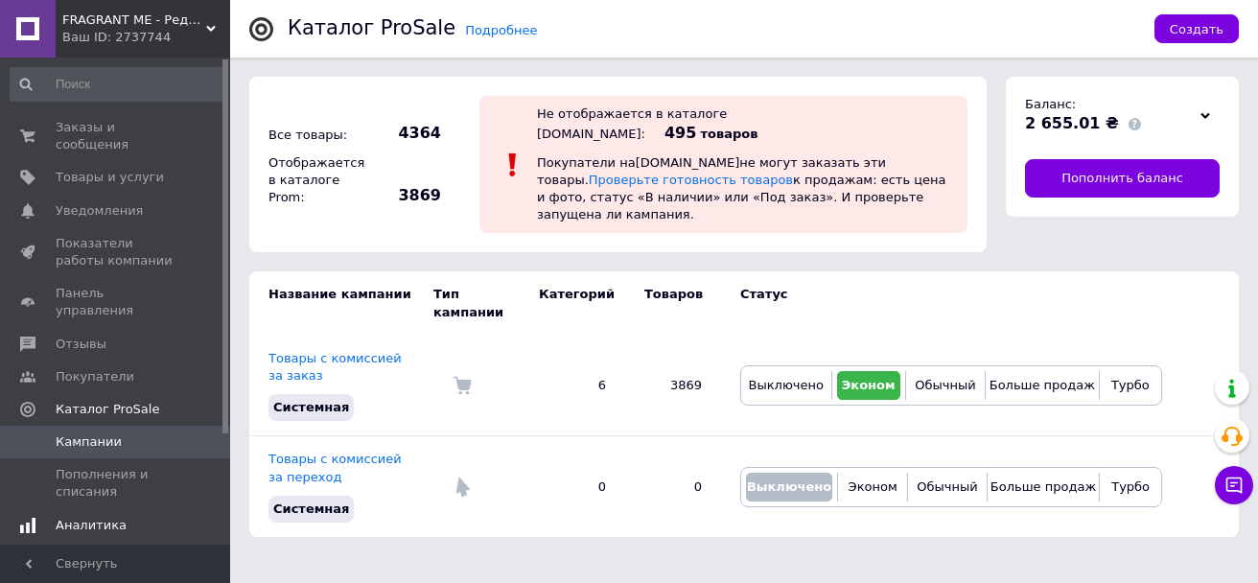
click at [71, 517] on span "Аналитика" at bounding box center [91, 525] width 71 height 17
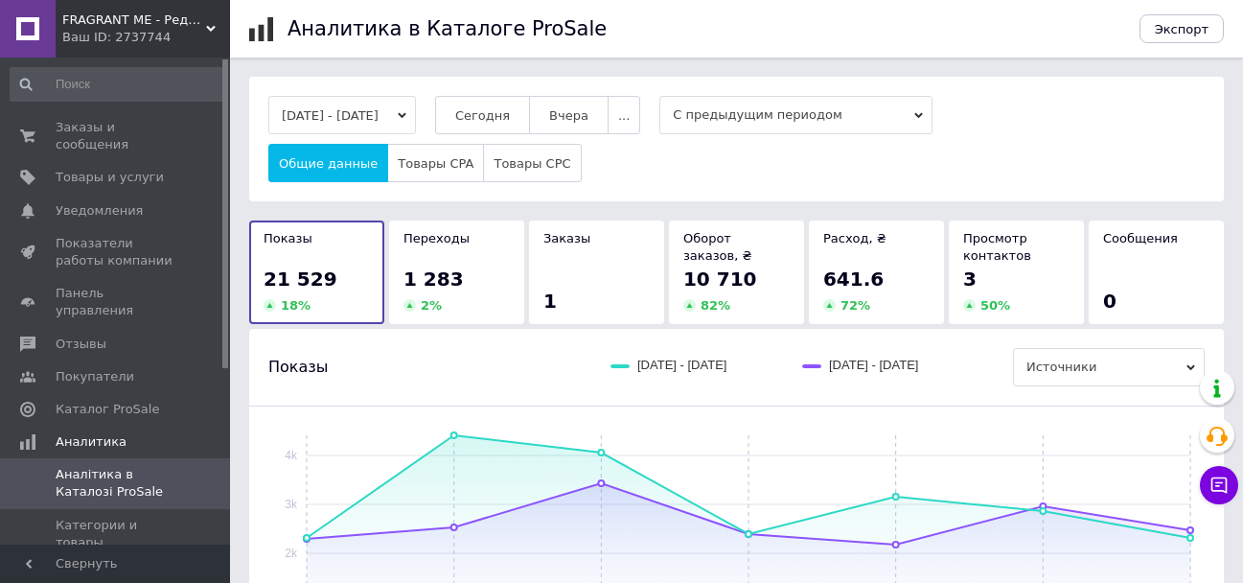
click at [492, 275] on div "1 283" at bounding box center [457, 279] width 106 height 27
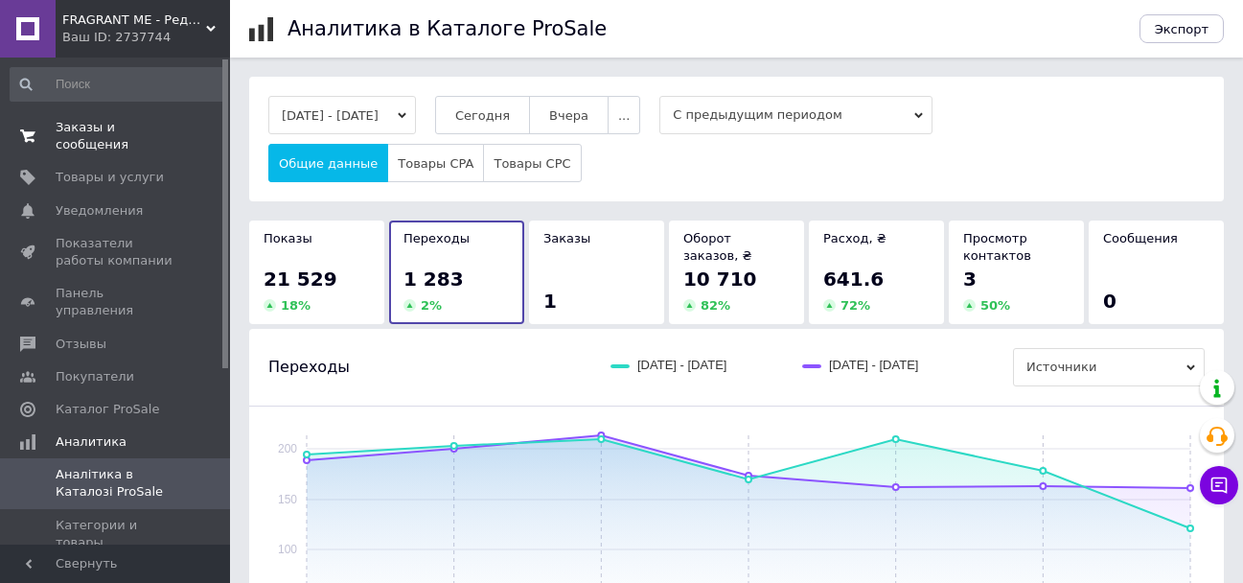
click at [79, 128] on span "Заказы и сообщения" at bounding box center [117, 136] width 122 height 35
